Goal: Transaction & Acquisition: Obtain resource

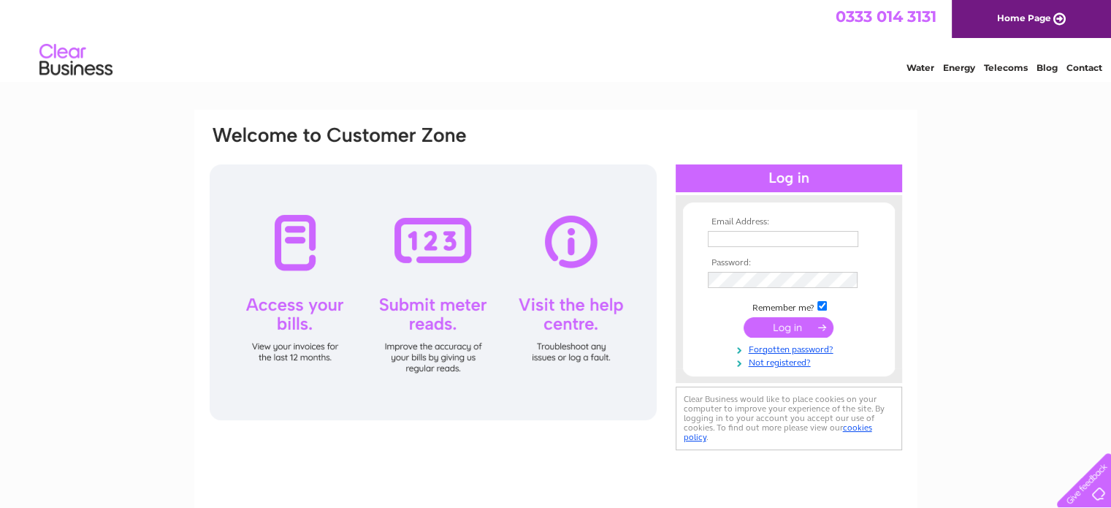
type input "omcltd@btinternet.com"
click at [803, 327] on input "submit" at bounding box center [789, 327] width 90 height 20
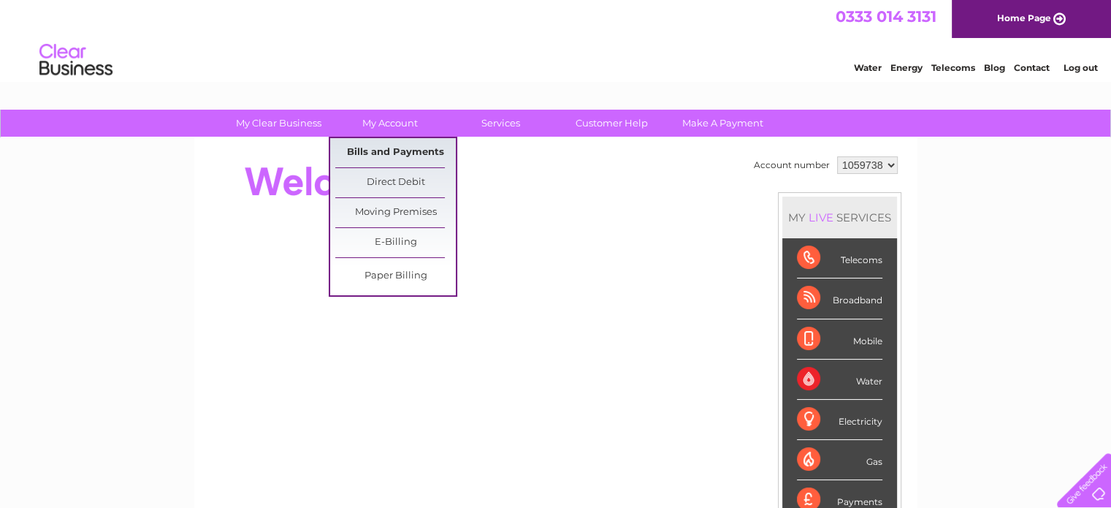
click at [395, 148] on link "Bills and Payments" at bounding box center [395, 152] width 121 height 29
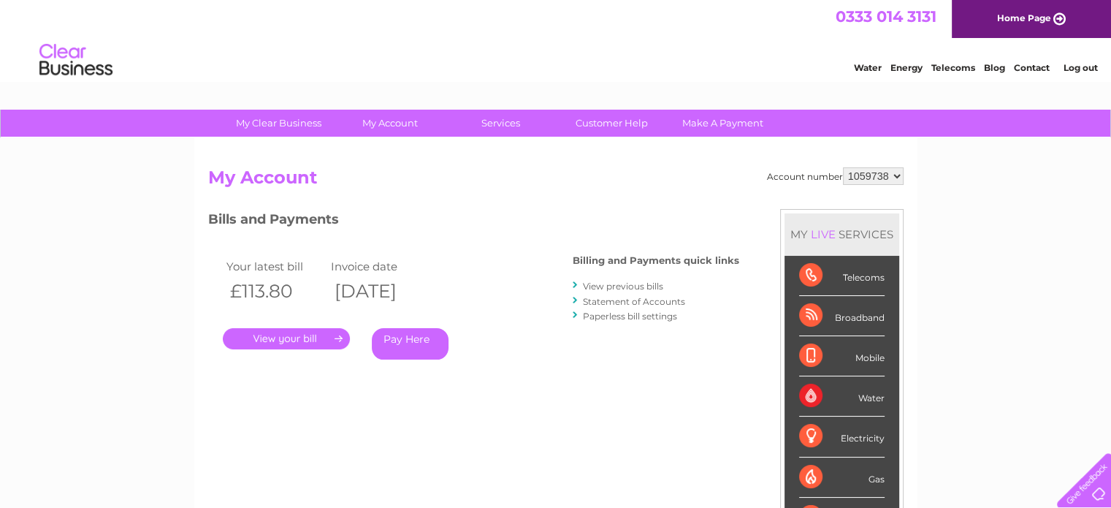
click at [288, 337] on link "." at bounding box center [286, 338] width 127 height 21
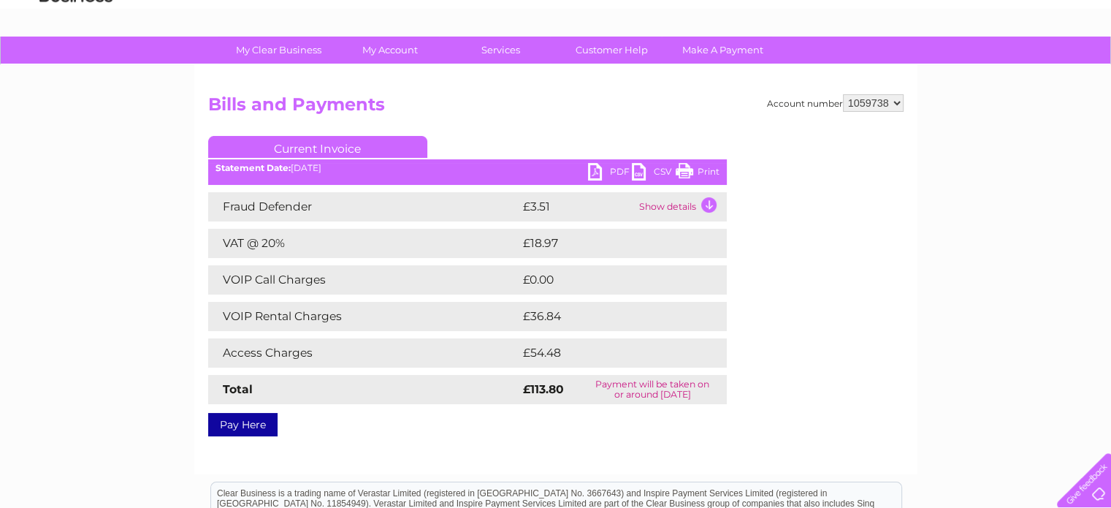
scroll to position [73, 0]
click at [605, 171] on link "PDF" at bounding box center [610, 173] width 44 height 21
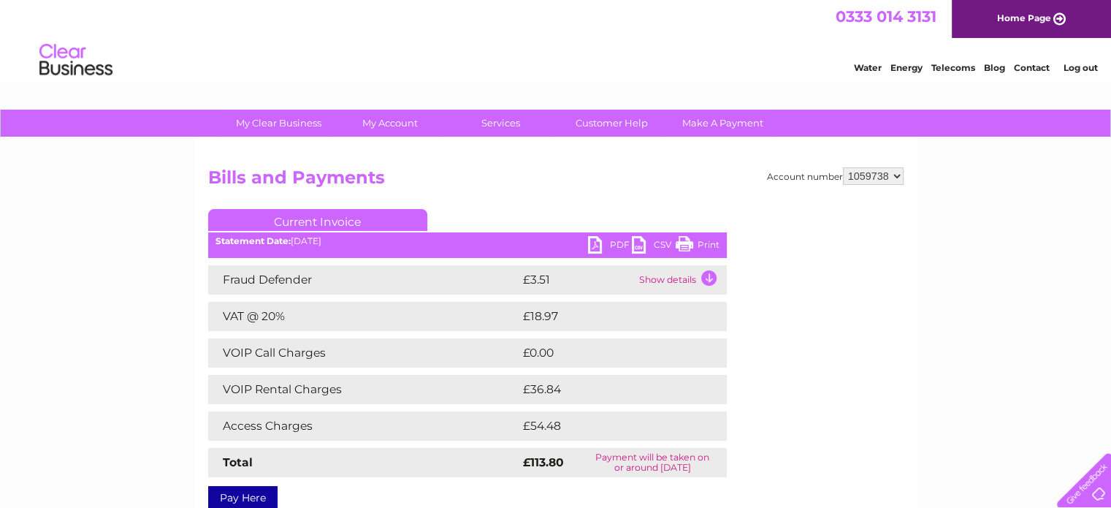
scroll to position [0, 0]
drag, startPoint x: 664, startPoint y: 59, endPoint x: 1020, endPoint y: 253, distance: 404.9
click at [1020, 253] on div "My Clear Business Login Details My Details My Preferences Link Account My Accou…" at bounding box center [555, 453] width 1111 height 687
click at [1079, 71] on link "Log out" at bounding box center [1080, 67] width 34 height 11
